Goal: Information Seeking & Learning: Learn about a topic

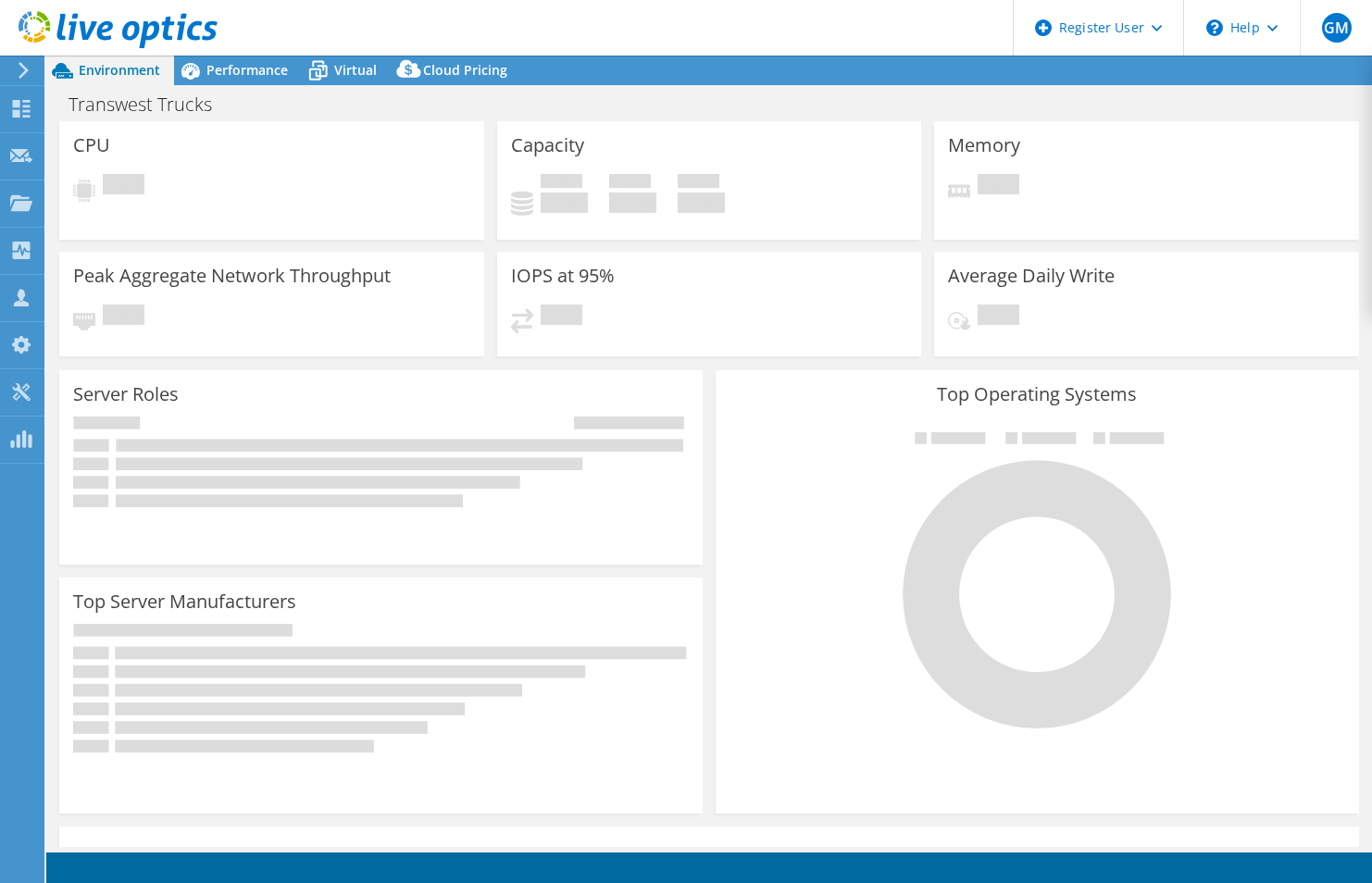
select select "USWest"
select select "USD"
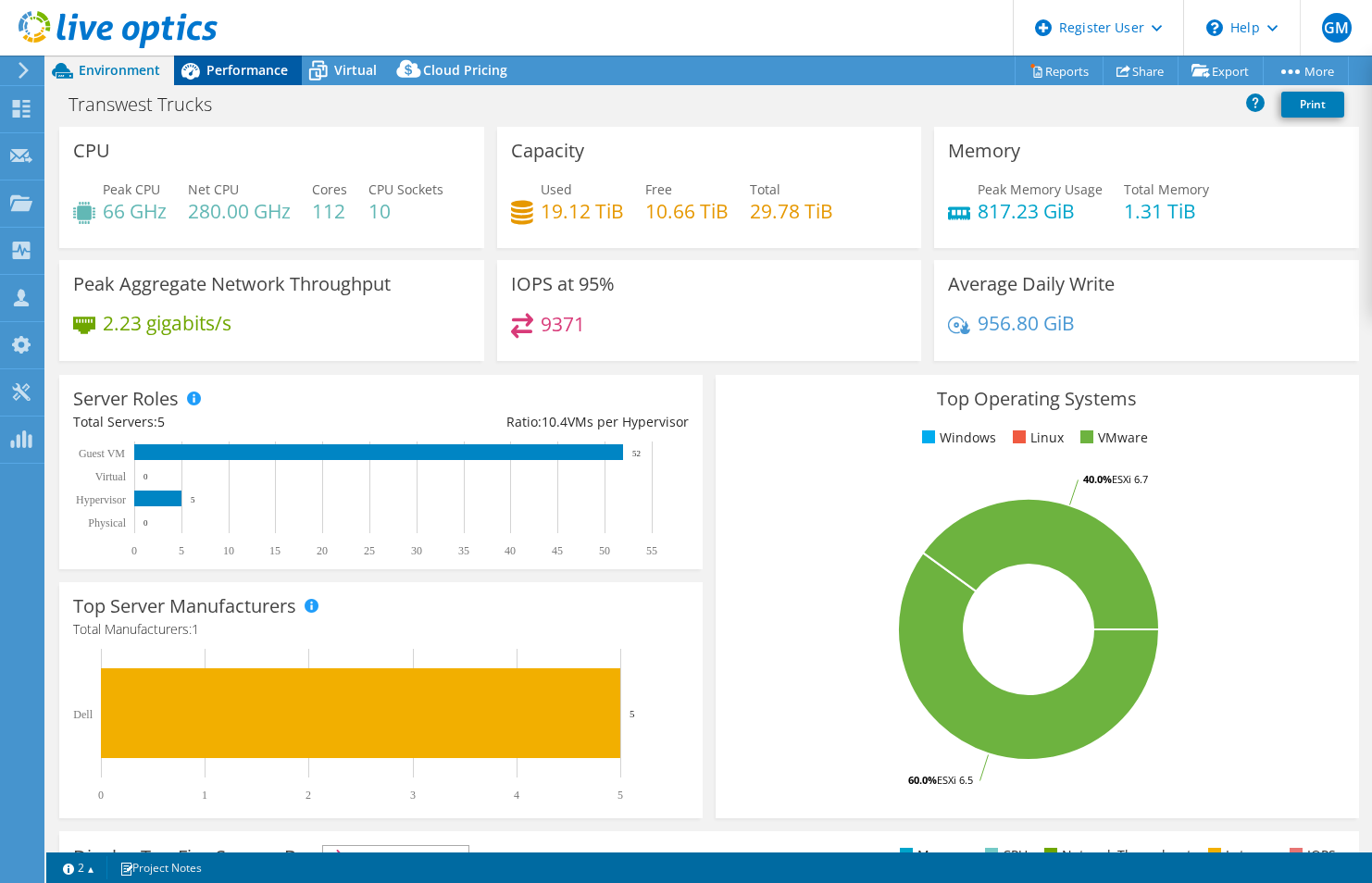
click at [234, 71] on span "Performance" at bounding box center [247, 70] width 81 height 18
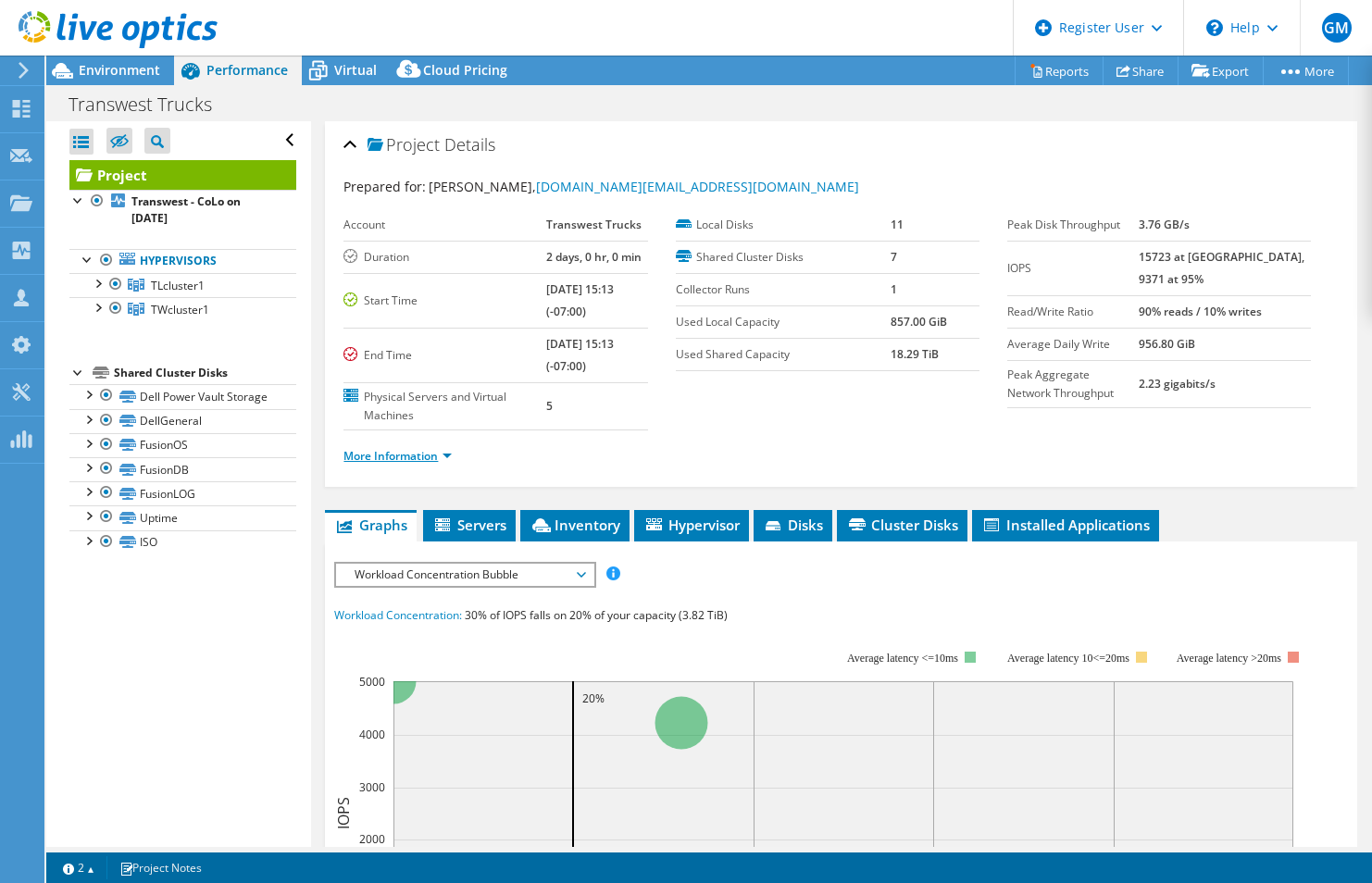
click at [382, 456] on link "More Information" at bounding box center [397, 456] width 108 height 16
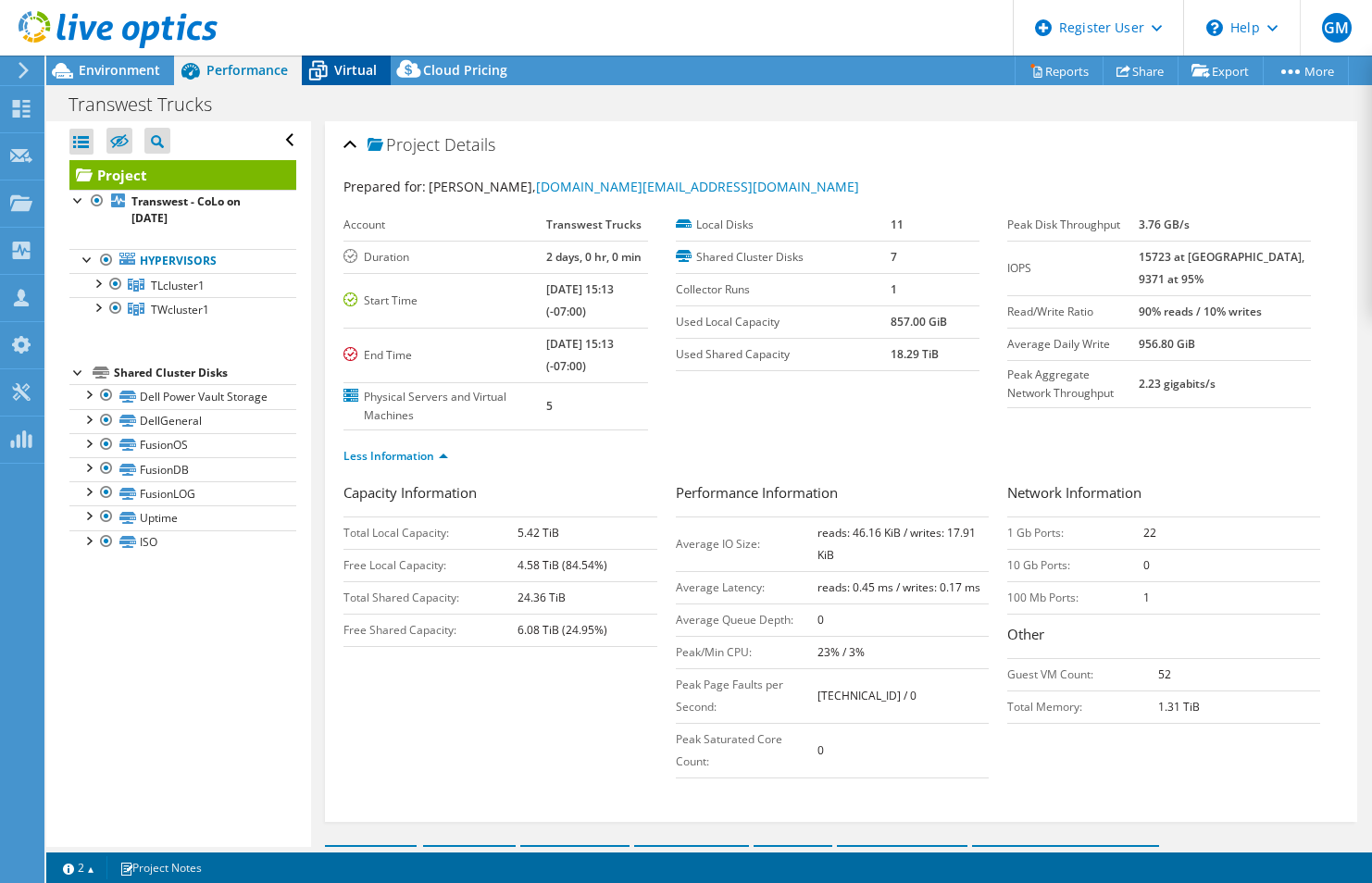
click at [338, 82] on div "Virtual" at bounding box center [346, 70] width 89 height 30
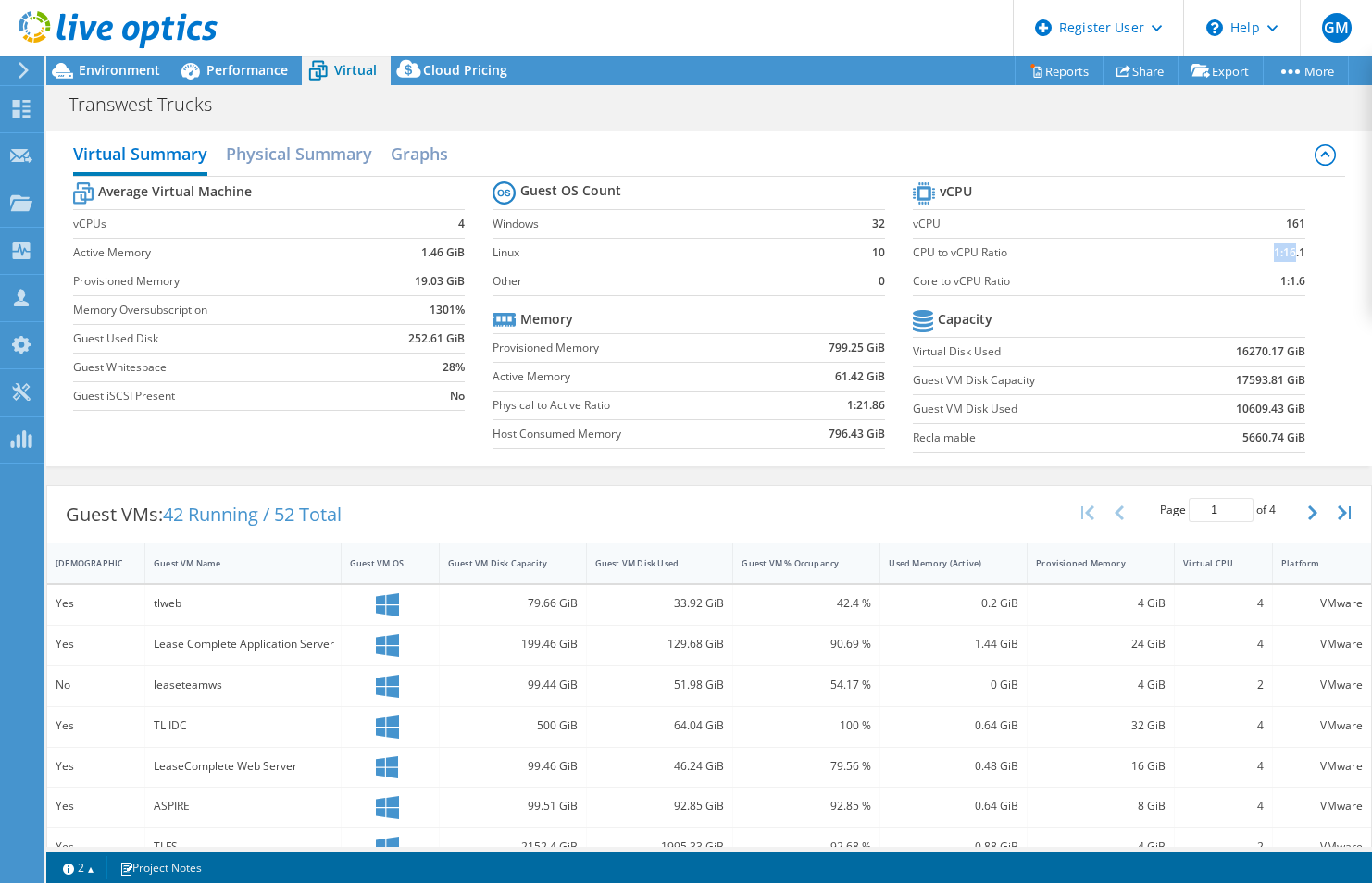
drag, startPoint x: 1255, startPoint y: 254, endPoint x: 1282, endPoint y: 254, distance: 27.0
click at [1282, 254] on td "1:16.1" at bounding box center [1260, 252] width 90 height 29
click at [1282, 254] on b "1:16.1" at bounding box center [1290, 253] width 32 height 19
drag, startPoint x: 885, startPoint y: 404, endPoint x: 850, endPoint y: 409, distance: 35.4
click at [850, 409] on section "Guest OS Count Windows 32 Linux 10 Other 0 Memory Provisioned Memory 799.25 GiB…" at bounding box center [703, 317] width 420 height 281
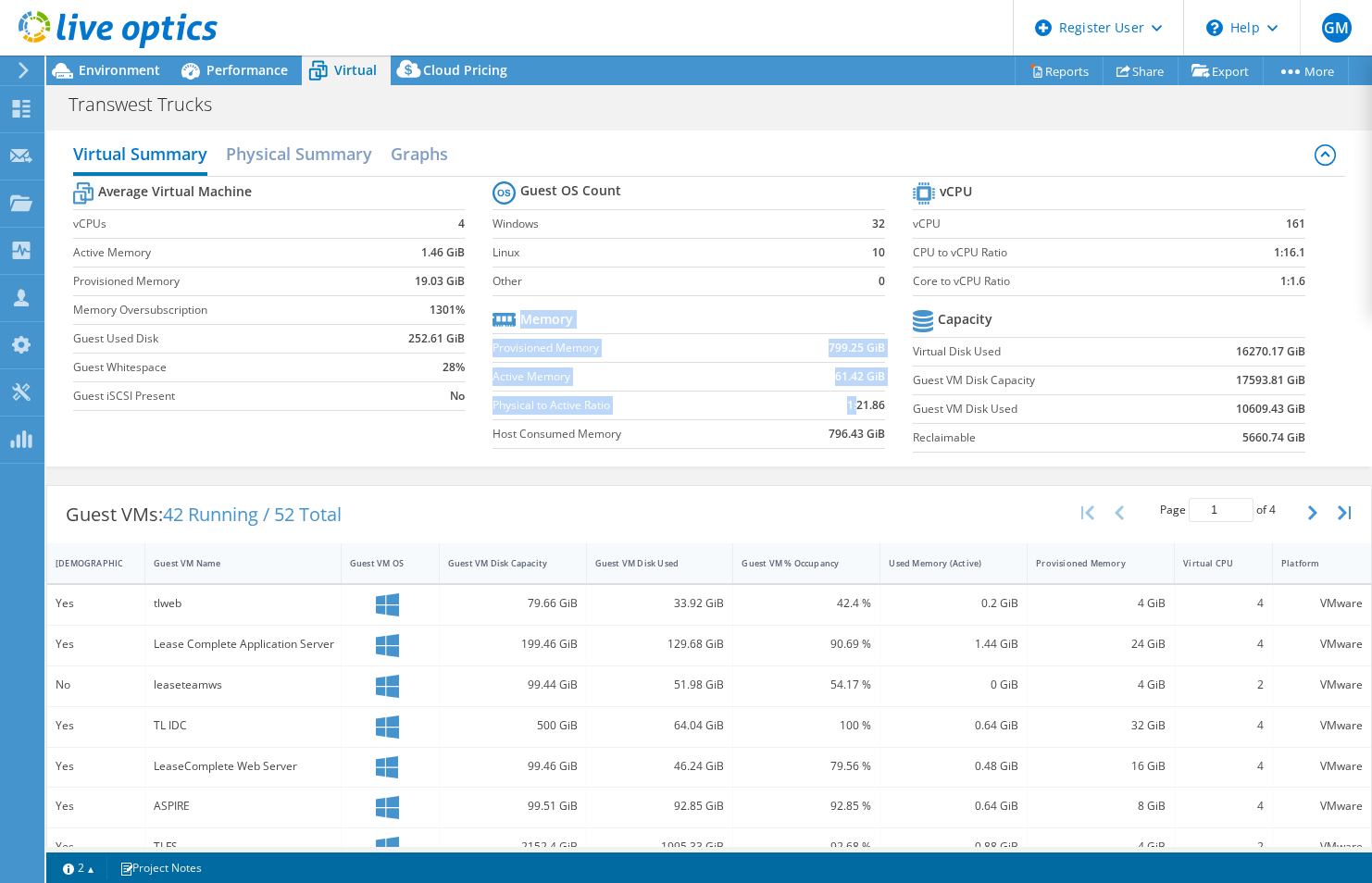
click at [850, 409] on b "1:21.86" at bounding box center [866, 405] width 38 height 19
